Goal: Transaction & Acquisition: Subscribe to service/newsletter

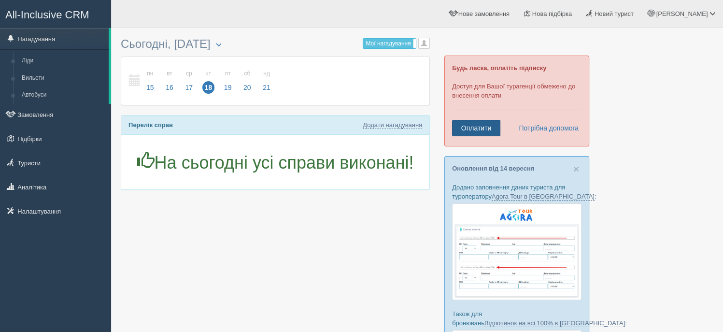
click at [485, 125] on link "Оплатити" at bounding box center [476, 128] width 48 height 16
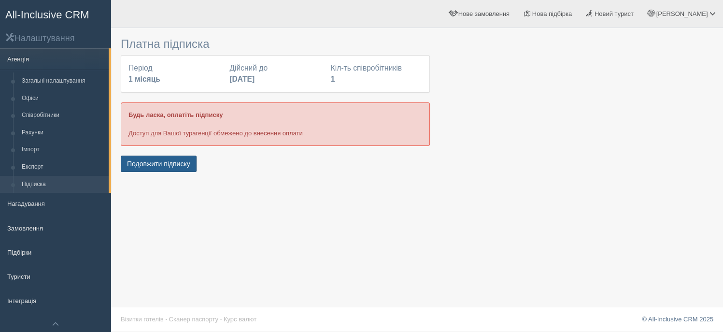
click at [157, 163] on button "Подовжити підписку" at bounding box center [159, 163] width 76 height 16
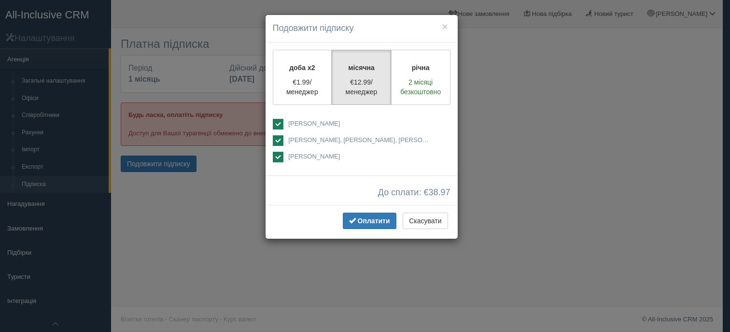
click at [276, 123] on ins at bounding box center [278, 124] width 11 height 11
checkbox input "false"
click at [278, 159] on ins at bounding box center [278, 157] width 11 height 11
checkbox input "false"
click at [367, 220] on span "Оплатити" at bounding box center [374, 221] width 32 height 8
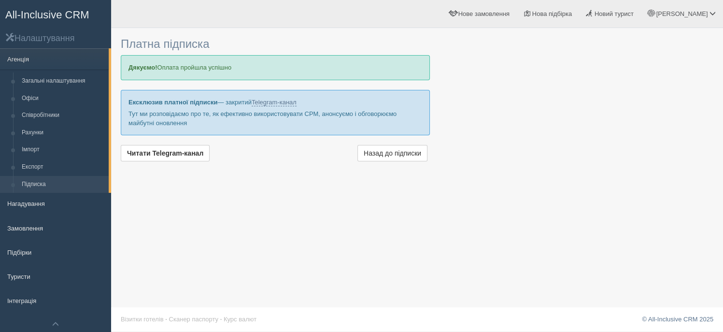
click at [472, 195] on div "Платна підписка Дякуємо! Оплата пройшла успішно Ексклюзив платної підписки — за…" at bounding box center [417, 166] width 612 height 332
